Goal: Transaction & Acquisition: Purchase product/service

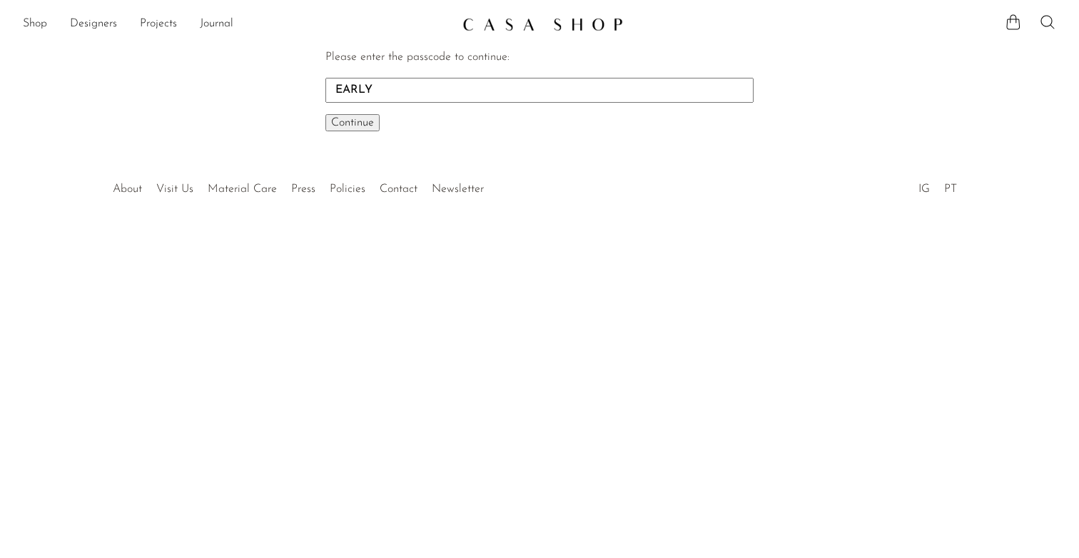
type input "EARLY"
click at [326, 114] on button "Continue One moment..." at bounding box center [353, 122] width 54 height 17
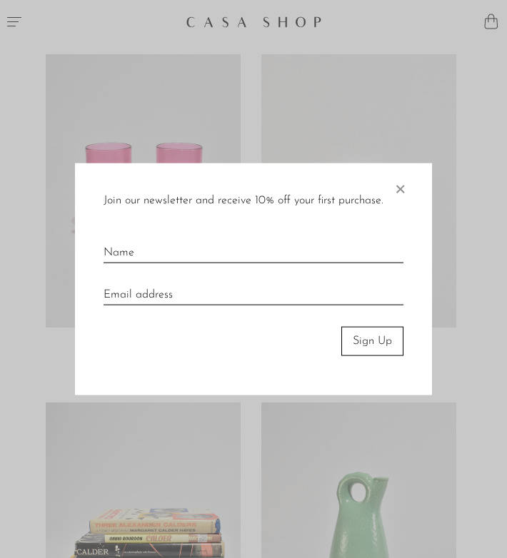
click at [410, 196] on div "Join our newsletter and receive 10% off your first purchase. × Sign Up" at bounding box center [253, 279] width 357 height 232
click at [397, 188] on span "×" at bounding box center [400, 186] width 14 height 46
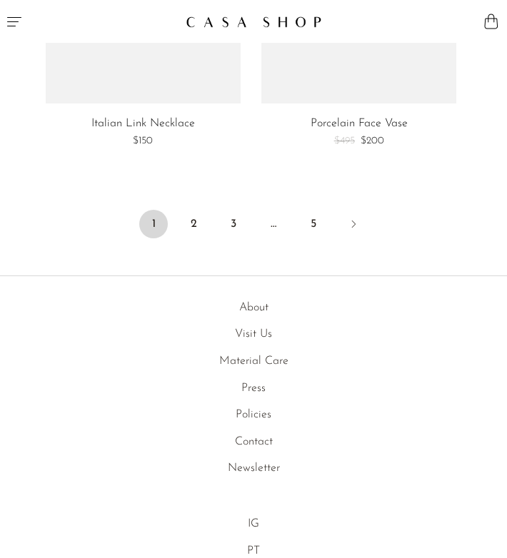
scroll to position [6158, 0]
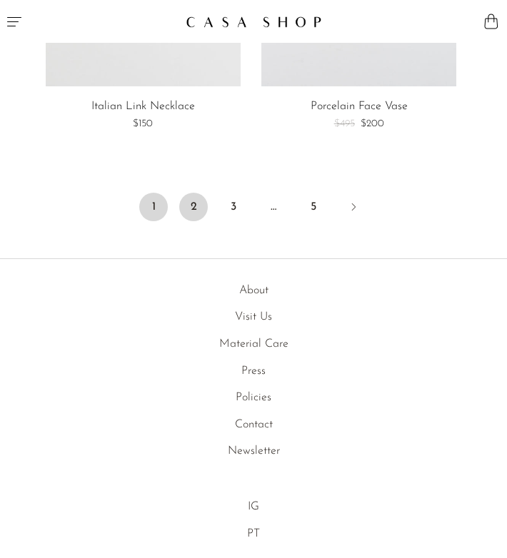
click at [189, 200] on link "2" at bounding box center [193, 207] width 29 height 29
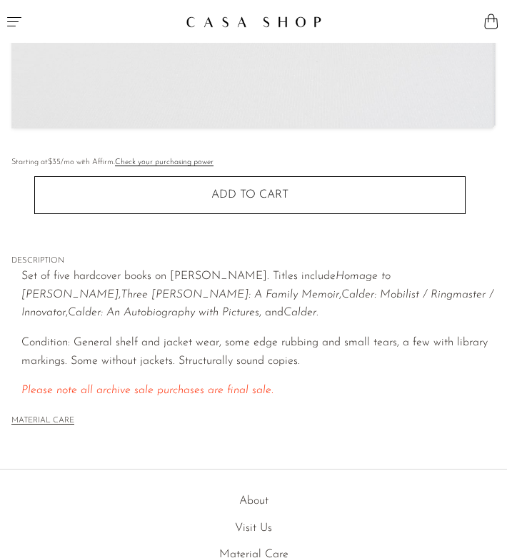
scroll to position [488, 0]
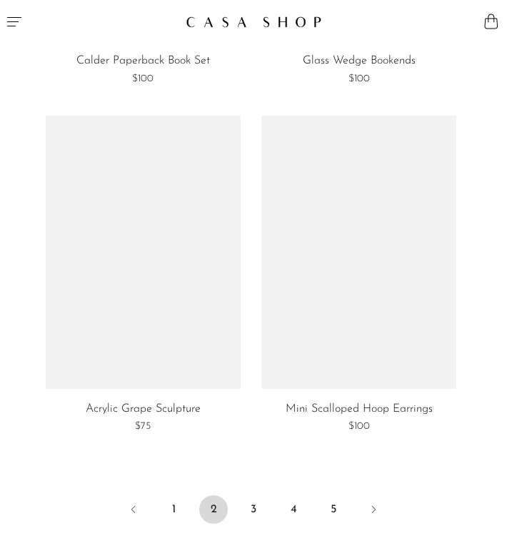
scroll to position [5887, 0]
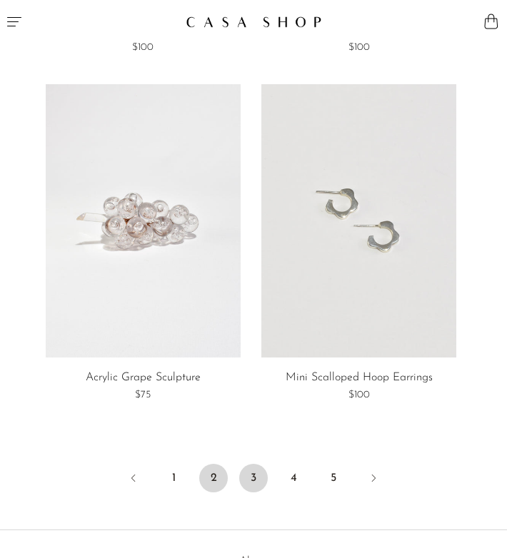
click at [257, 478] on link "3" at bounding box center [253, 478] width 29 height 29
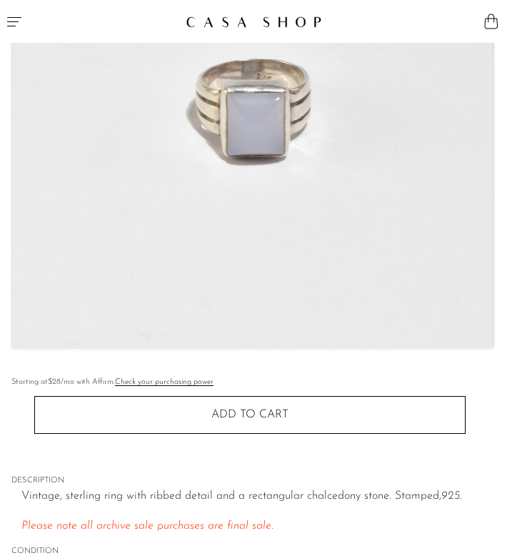
scroll to position [271, 0]
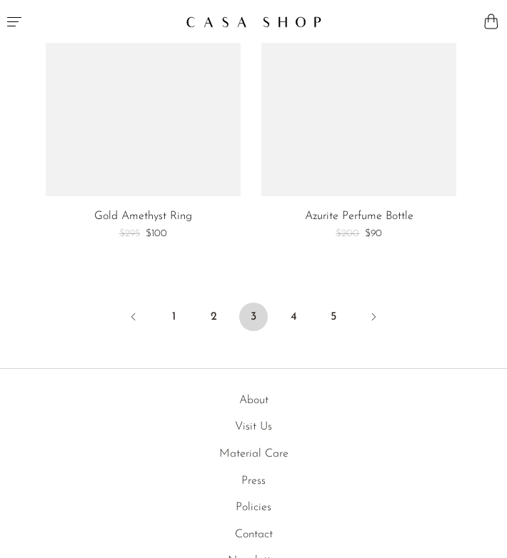
scroll to position [6049, 0]
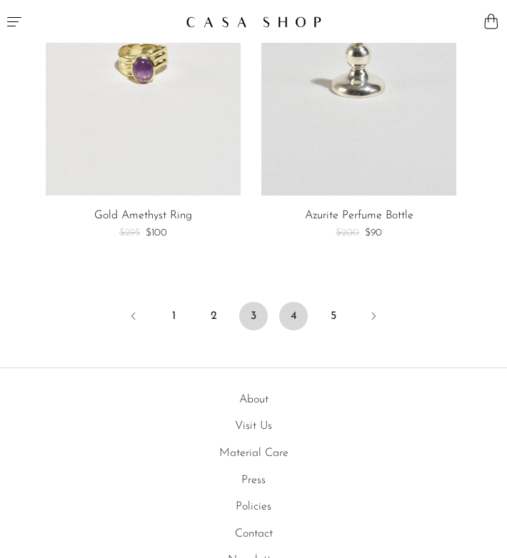
click at [298, 321] on link "4" at bounding box center [293, 316] width 29 height 29
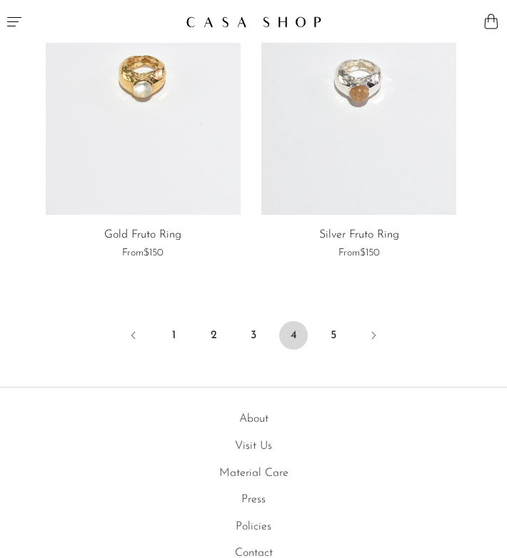
scroll to position [6079, 0]
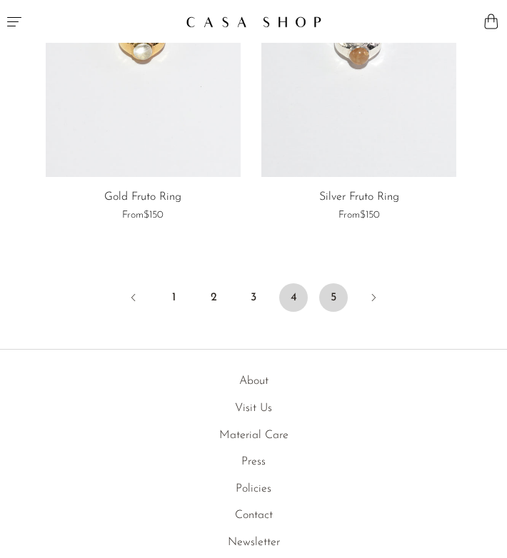
click at [336, 293] on link "5" at bounding box center [333, 297] width 29 height 29
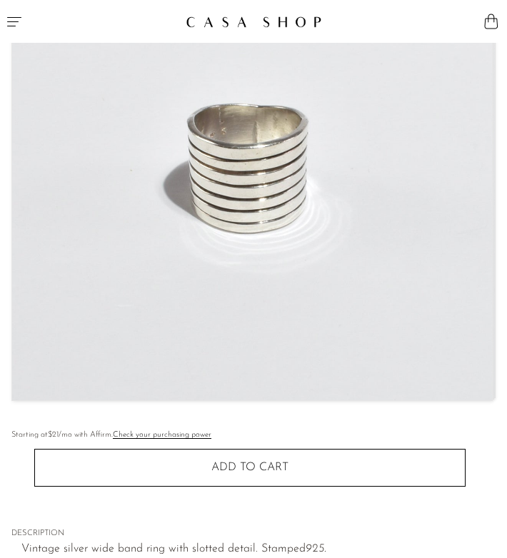
scroll to position [211, 0]
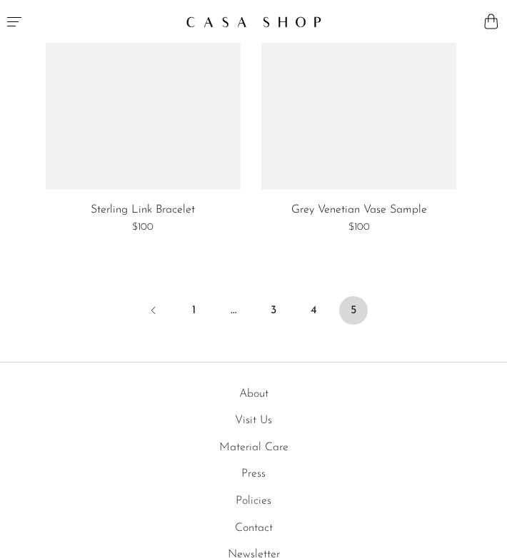
scroll to position [5328, 0]
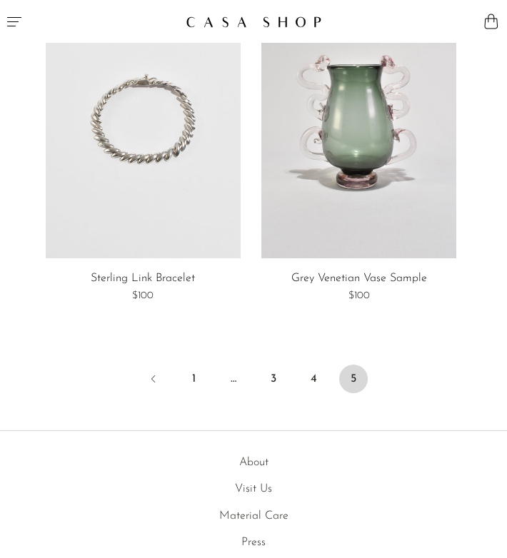
click at [145, 153] on link at bounding box center [143, 121] width 195 height 273
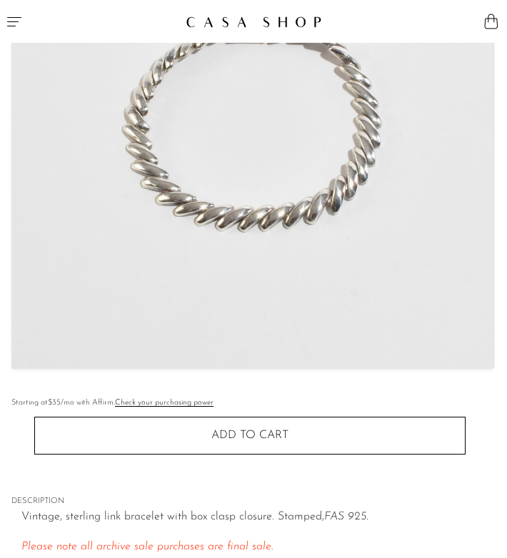
scroll to position [774, 0]
